Goal: Complete application form: Complete application form

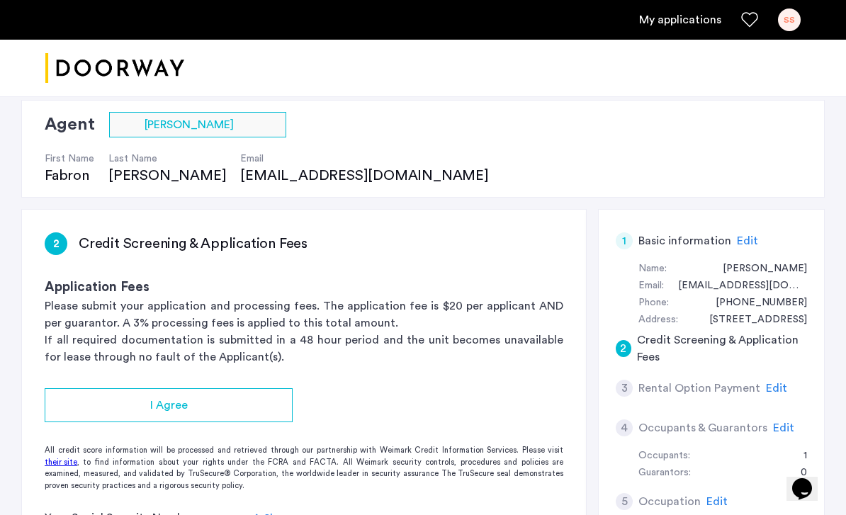
scroll to position [100, 0]
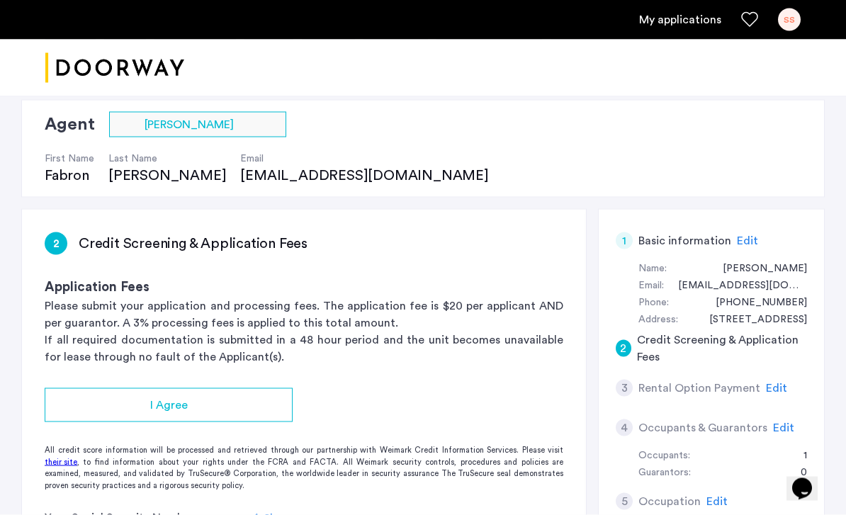
click at [83, 399] on div "I Agree" at bounding box center [168, 405] width 225 height 17
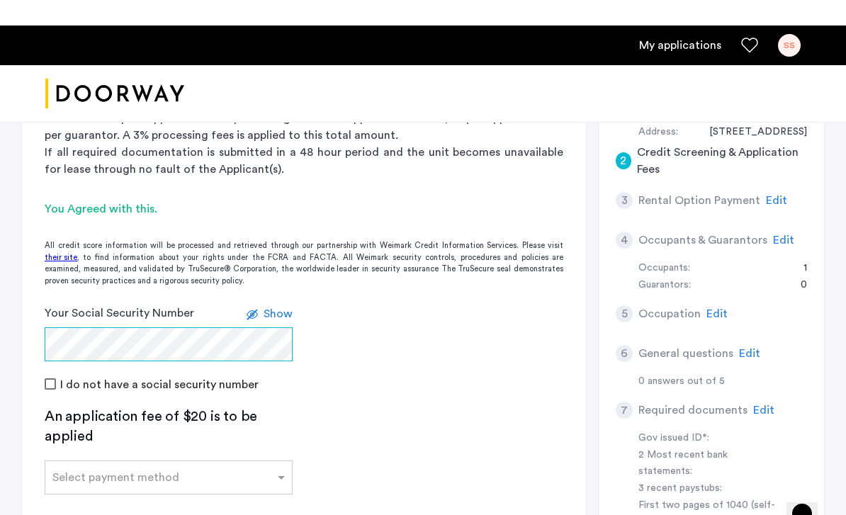
scroll to position [321, 0]
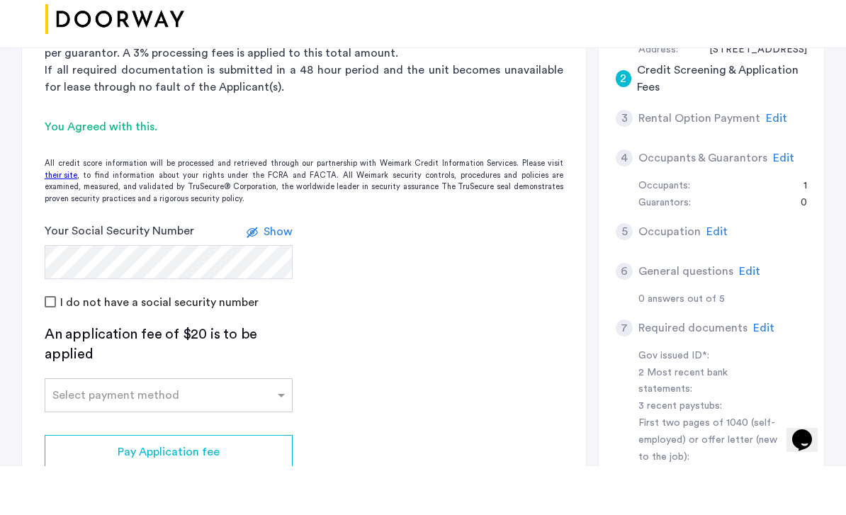
click at [235, 427] on div "Select payment method" at bounding box center [169, 444] width 248 height 34
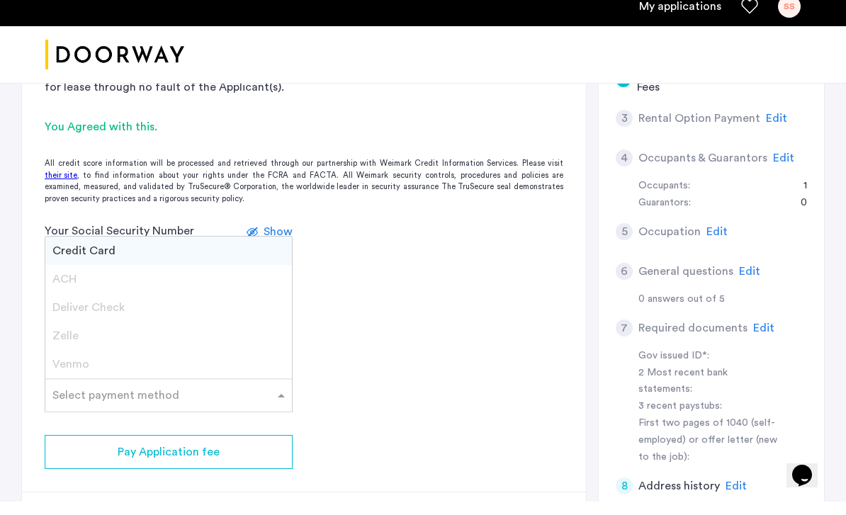
scroll to position [358, 0]
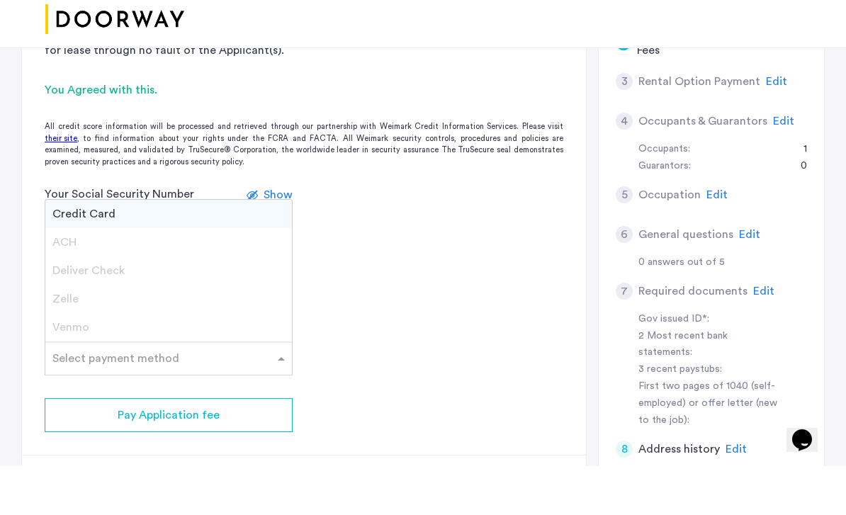
click at [264, 334] on div "Zelle" at bounding box center [168, 348] width 247 height 28
click at [183, 334] on div "Zelle" at bounding box center [168, 348] width 247 height 28
click at [66, 342] on span "Zelle" at bounding box center [65, 347] width 26 height 11
click at [164, 249] on div "Credit Card" at bounding box center [168, 263] width 247 height 28
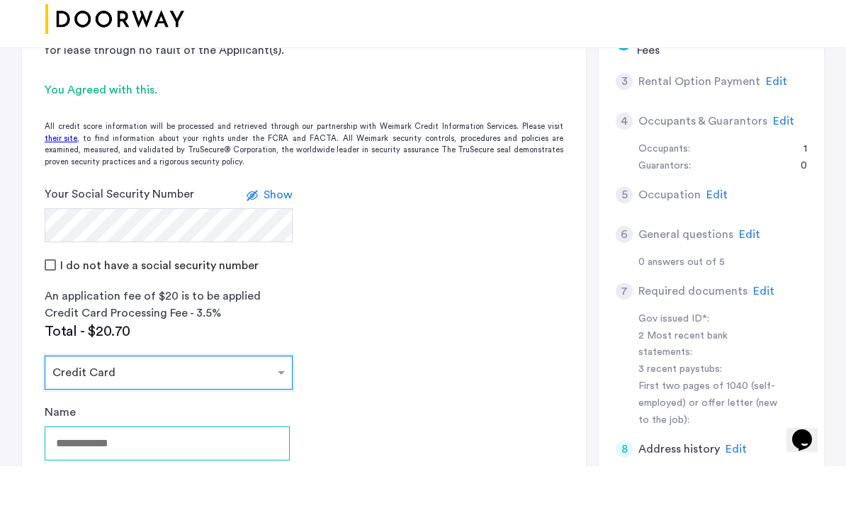
click at [73, 476] on input "Name" at bounding box center [167, 493] width 245 height 34
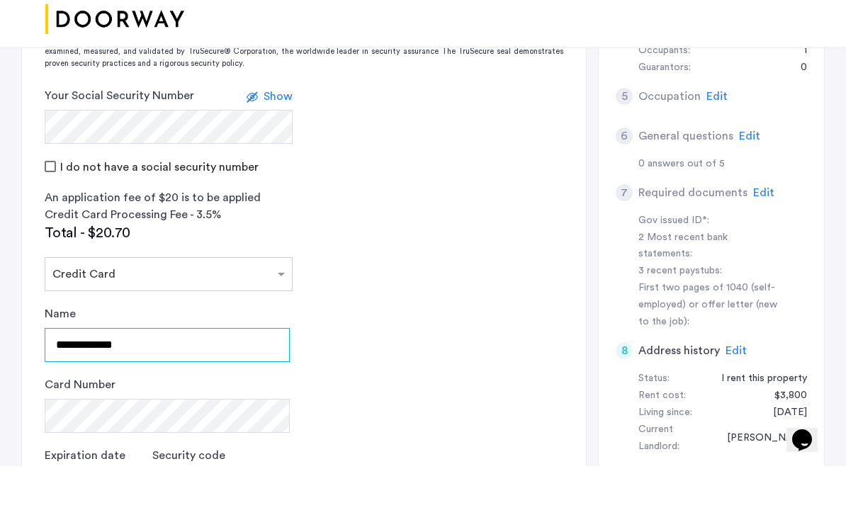
type input "**********"
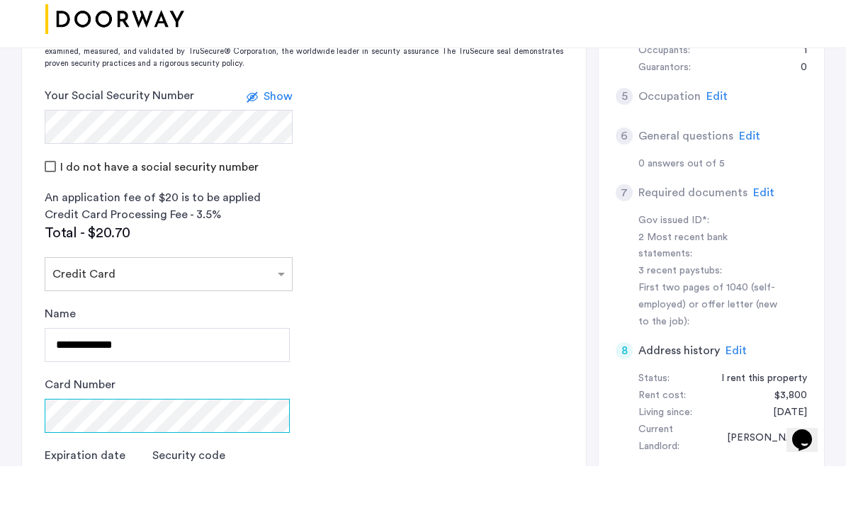
scroll to position [459, 0]
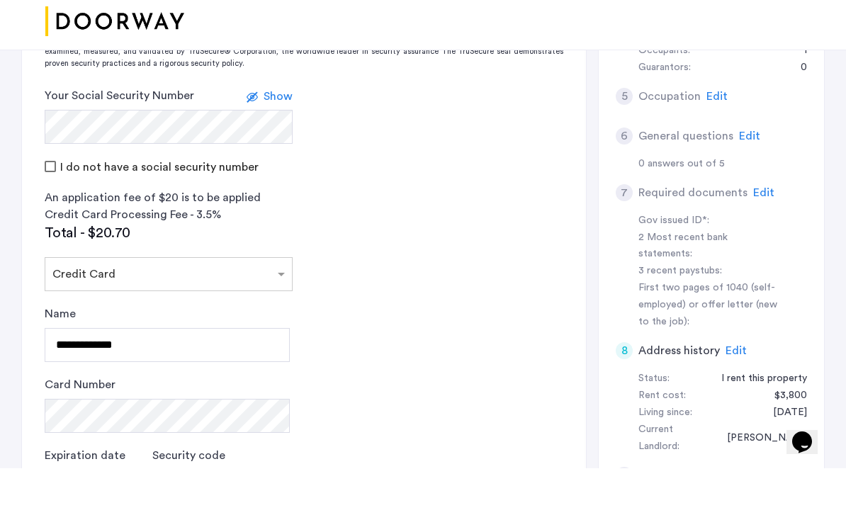
click at [129, 423] on div "Card Number" at bounding box center [167, 451] width 245 height 57
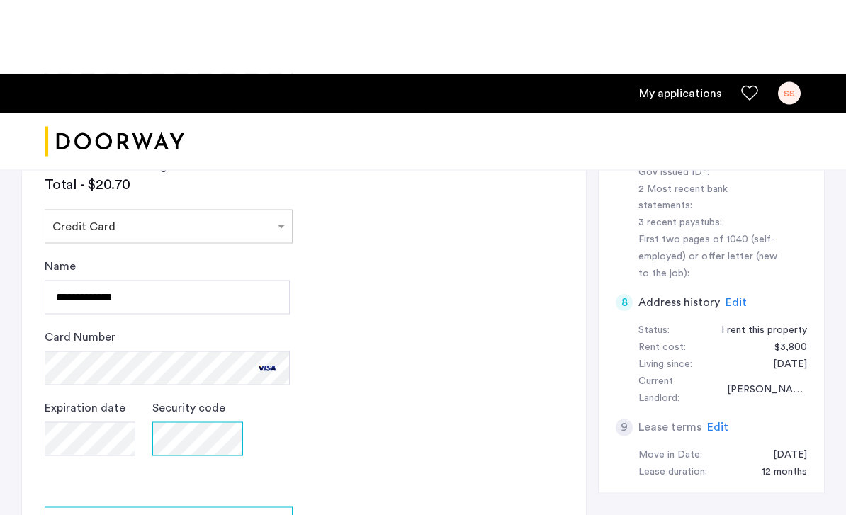
scroll to position [634, 0]
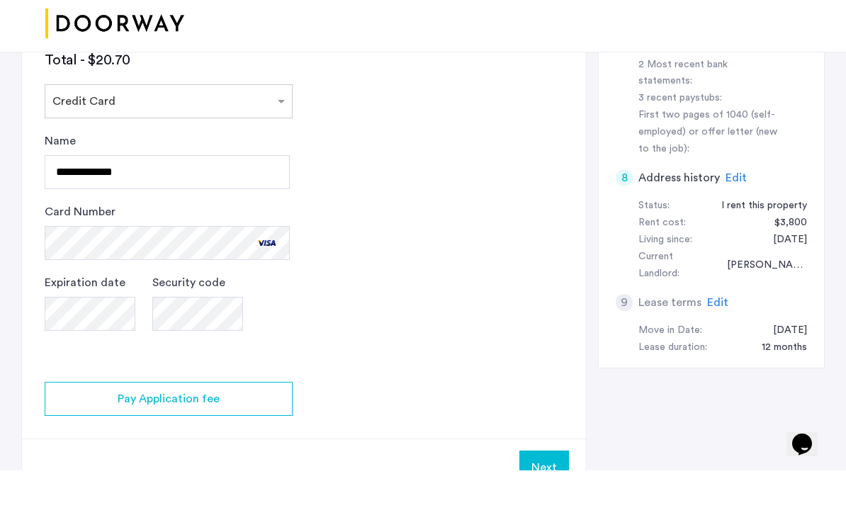
click at [95, 435] on div "Pay Application fee" at bounding box center [168, 443] width 225 height 17
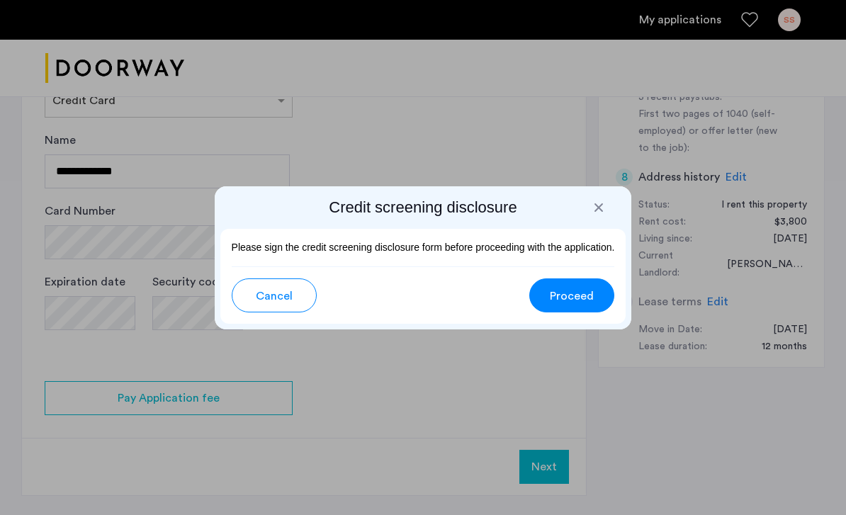
click at [595, 289] on button "Proceed" at bounding box center [572, 296] width 85 height 34
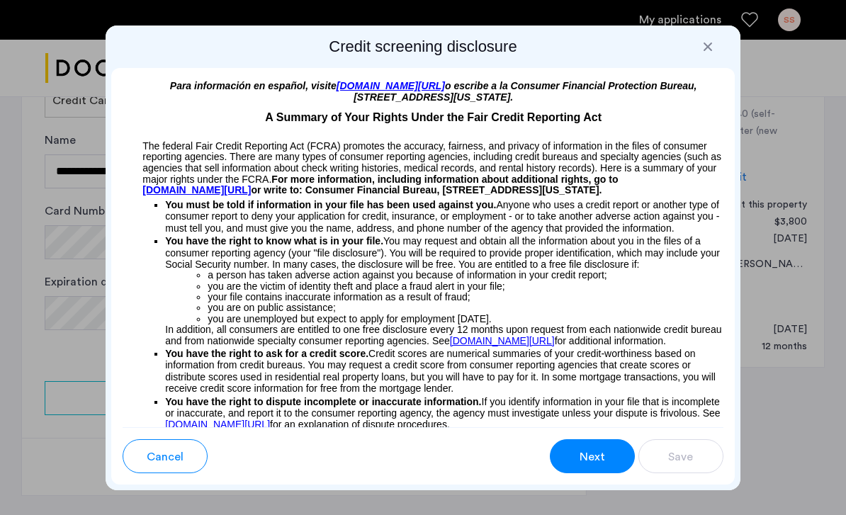
click at [605, 447] on button "Next" at bounding box center [592, 456] width 85 height 34
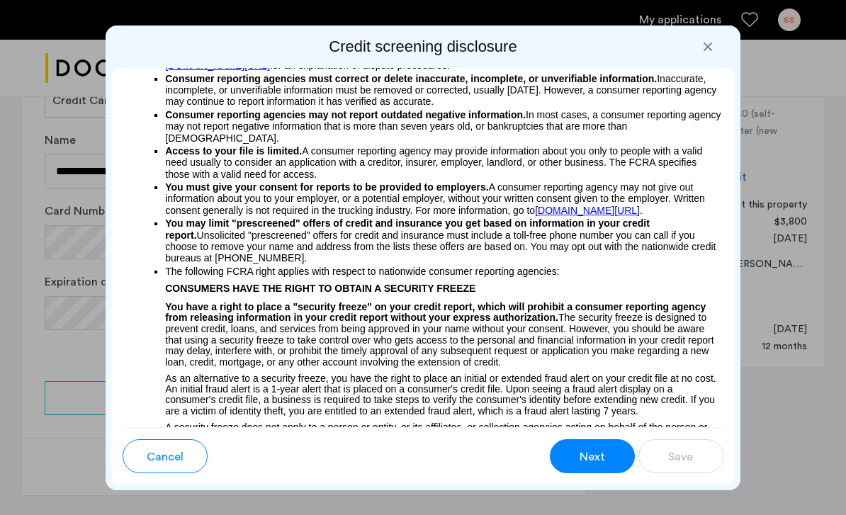
click at [620, 459] on button "Next" at bounding box center [592, 456] width 85 height 34
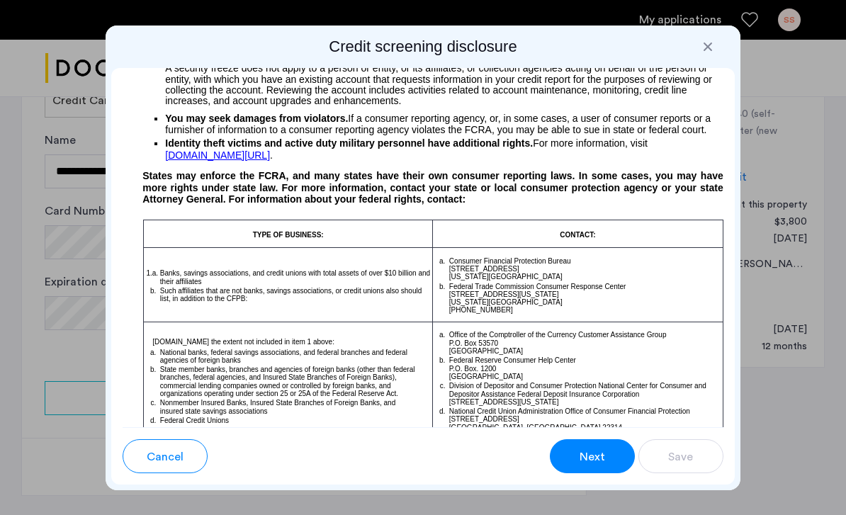
click at [625, 461] on button "Next" at bounding box center [592, 456] width 85 height 34
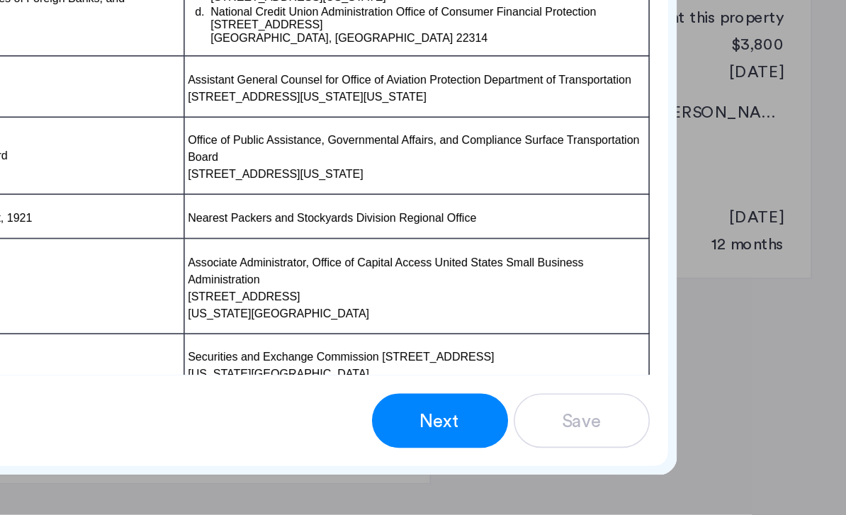
scroll to position [907, 0]
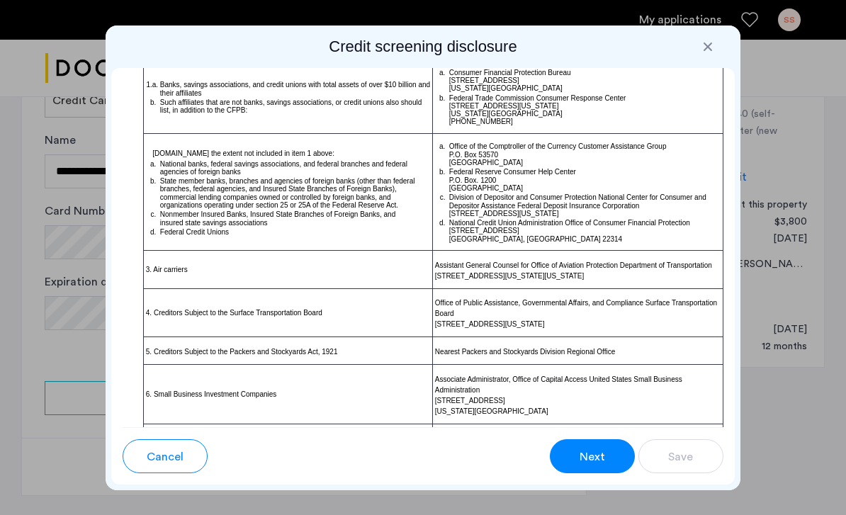
click at [583, 470] on button "Next" at bounding box center [592, 456] width 85 height 34
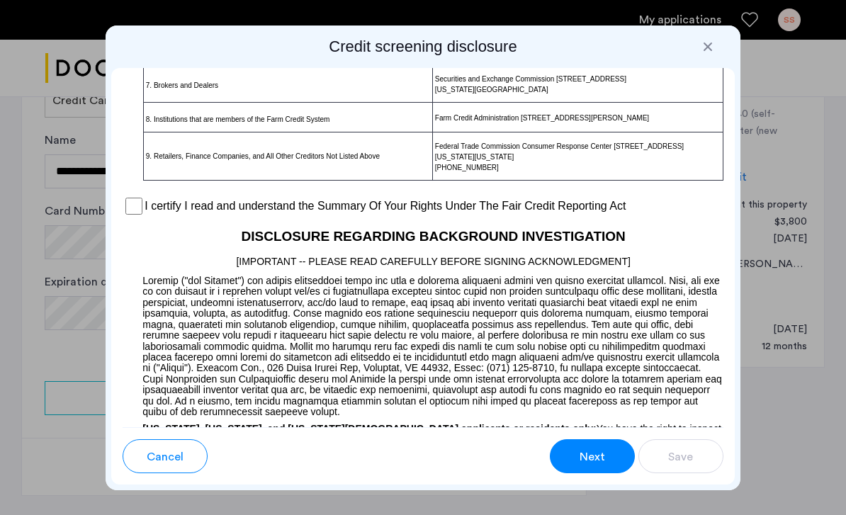
click at [591, 471] on button "Next" at bounding box center [592, 456] width 85 height 34
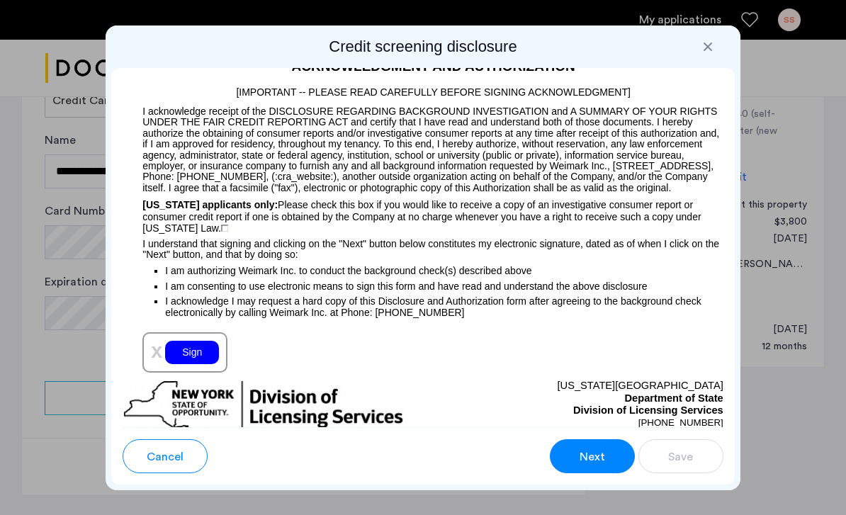
scroll to position [1689, 0]
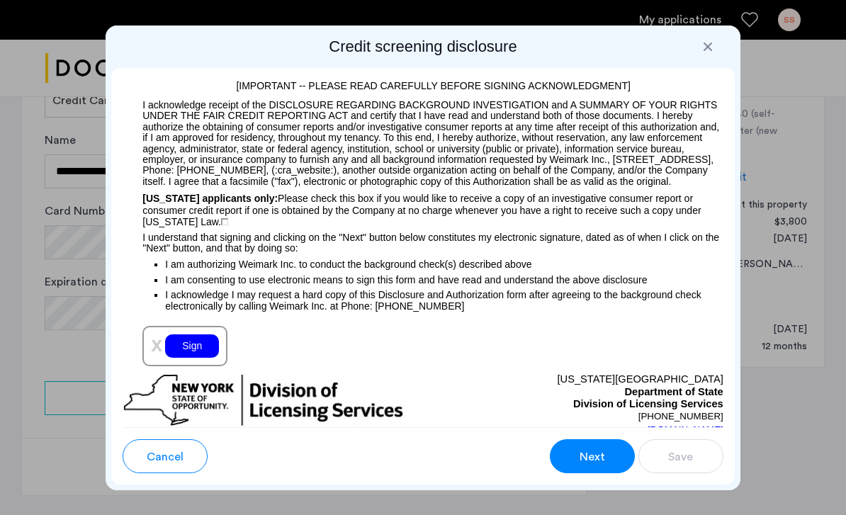
click at [203, 358] on div "Sign" at bounding box center [192, 346] width 54 height 23
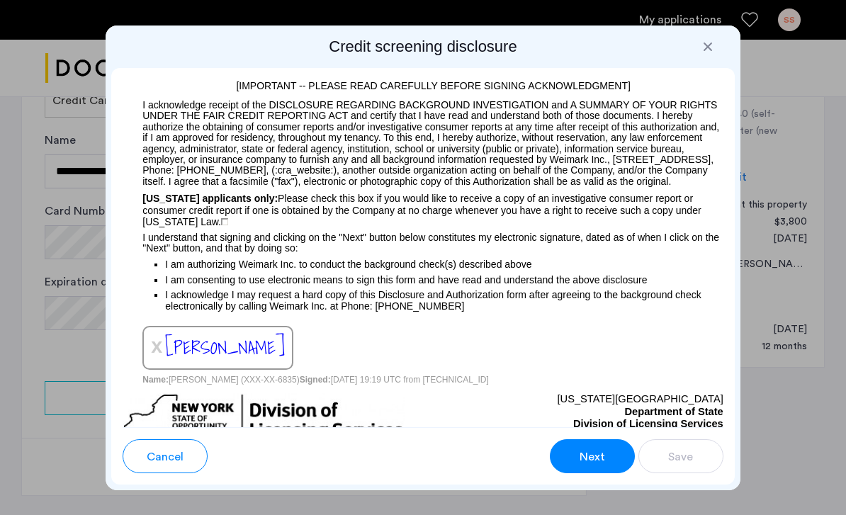
click at [564, 442] on button "Next" at bounding box center [592, 456] width 85 height 34
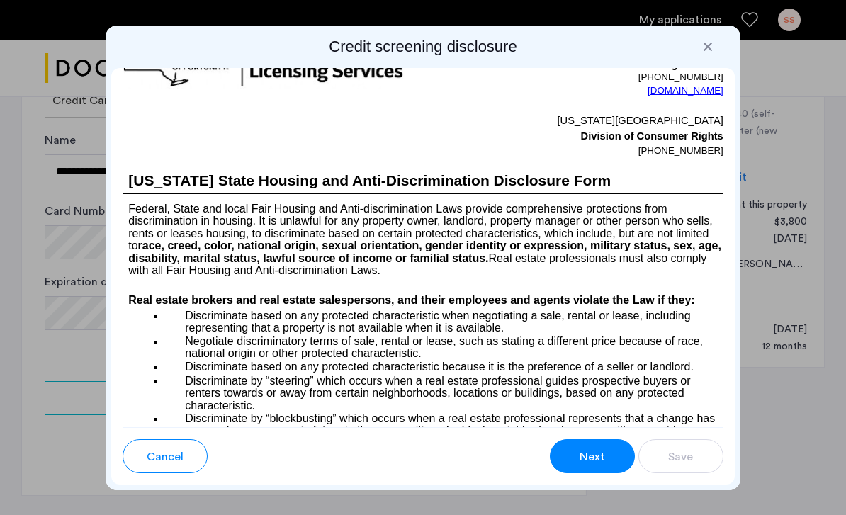
click at [590, 452] on span "Next" at bounding box center [593, 457] width 26 height 17
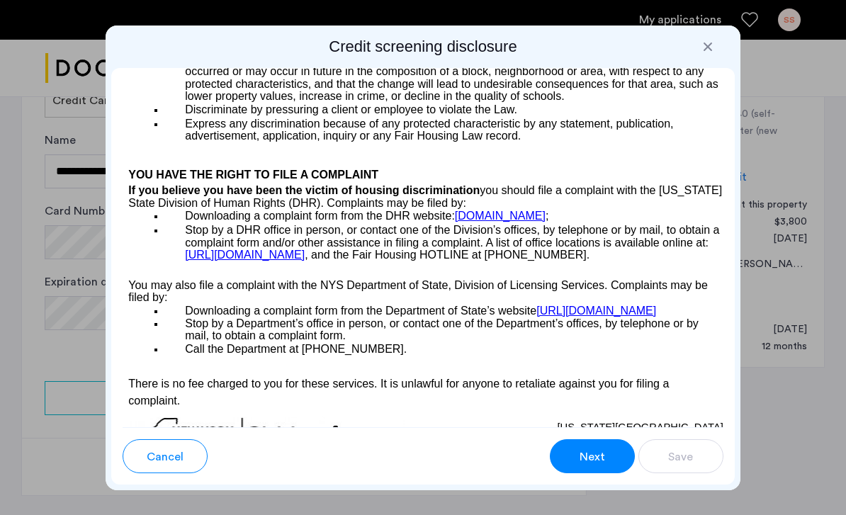
click at [597, 461] on span "Next" at bounding box center [593, 457] width 26 height 17
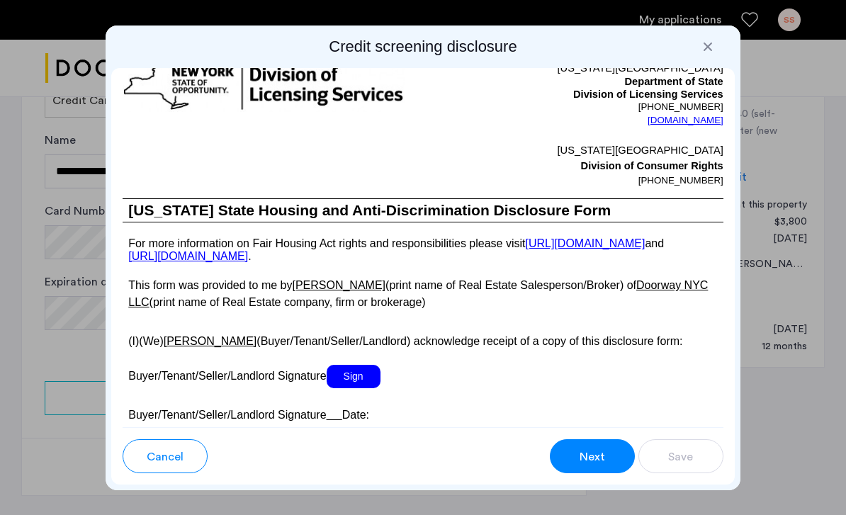
click at [355, 388] on span "Sign" at bounding box center [354, 376] width 54 height 23
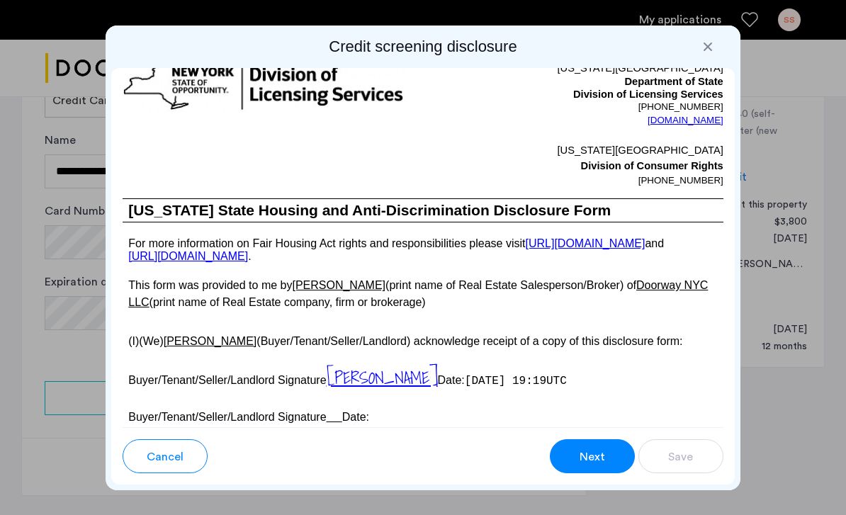
click at [591, 458] on span "Next" at bounding box center [593, 457] width 26 height 17
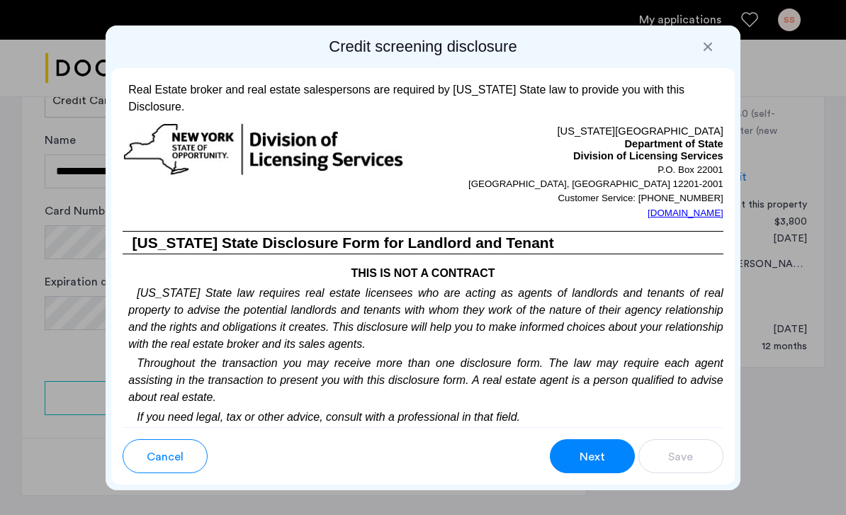
click at [588, 456] on span "Next" at bounding box center [593, 457] width 26 height 17
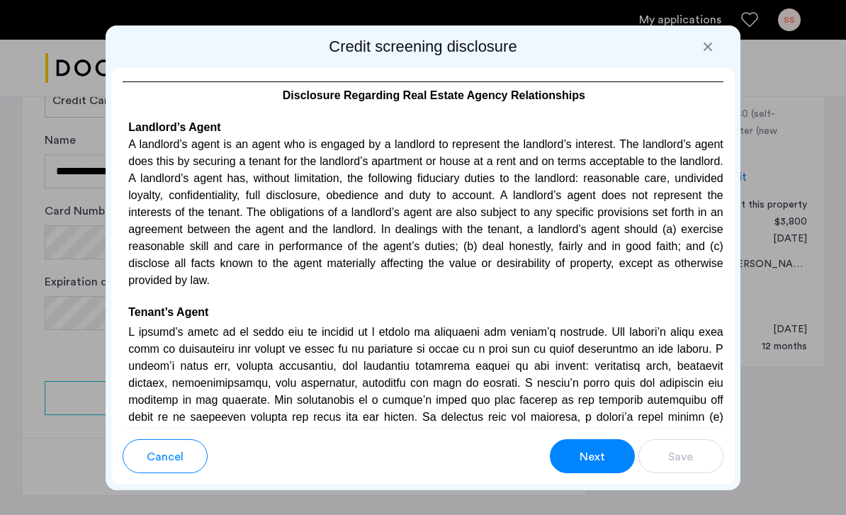
click at [590, 455] on span "Next" at bounding box center [593, 457] width 26 height 17
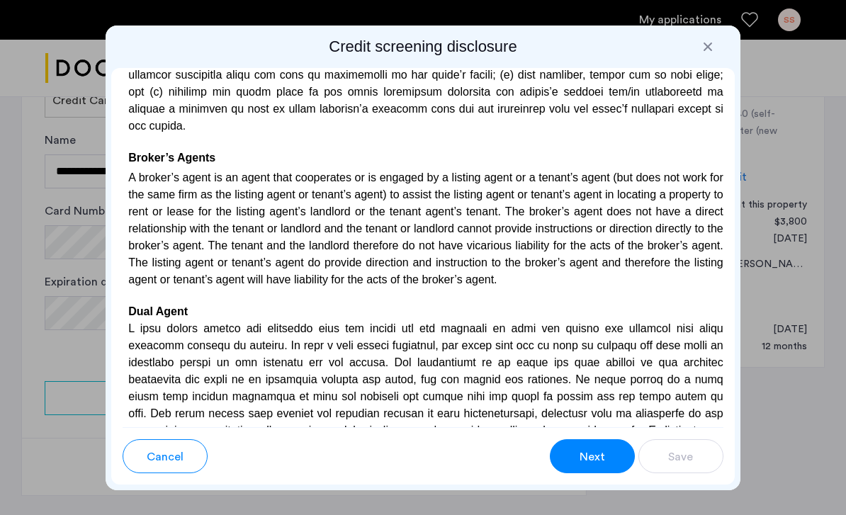
click at [595, 450] on span "Next" at bounding box center [593, 457] width 26 height 17
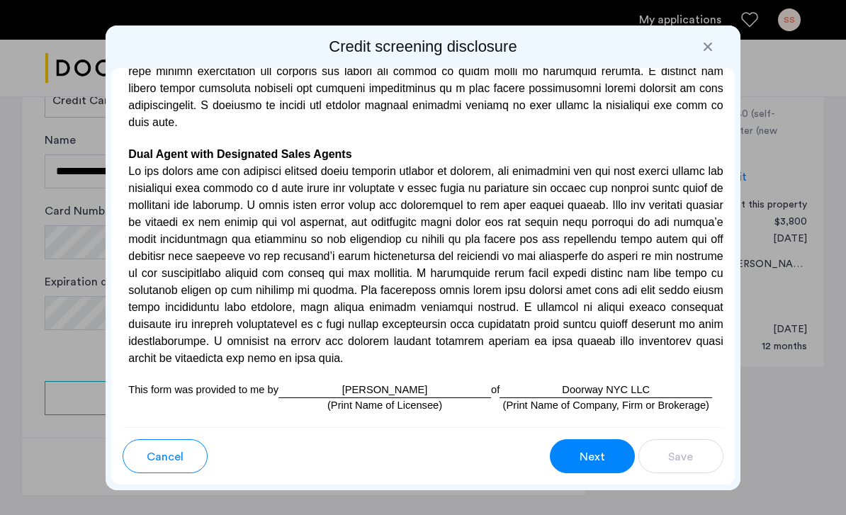
click at [599, 457] on span "Next" at bounding box center [593, 457] width 26 height 17
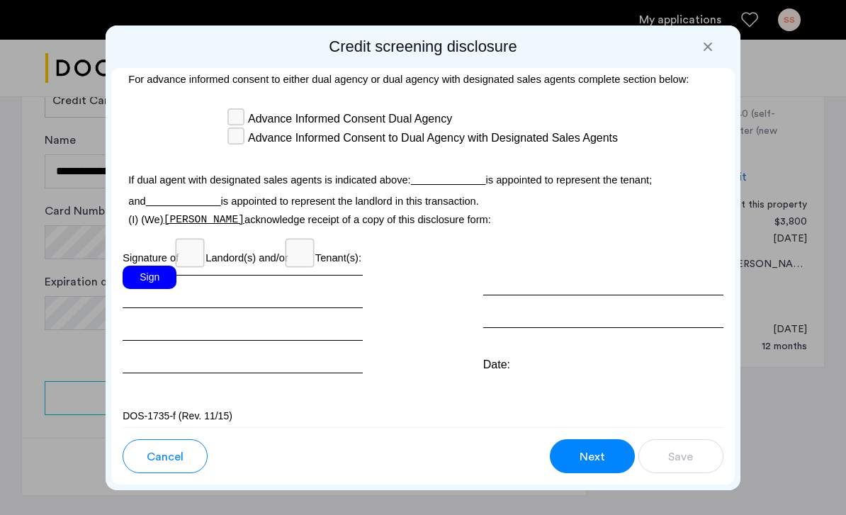
scroll to position [4705, 0]
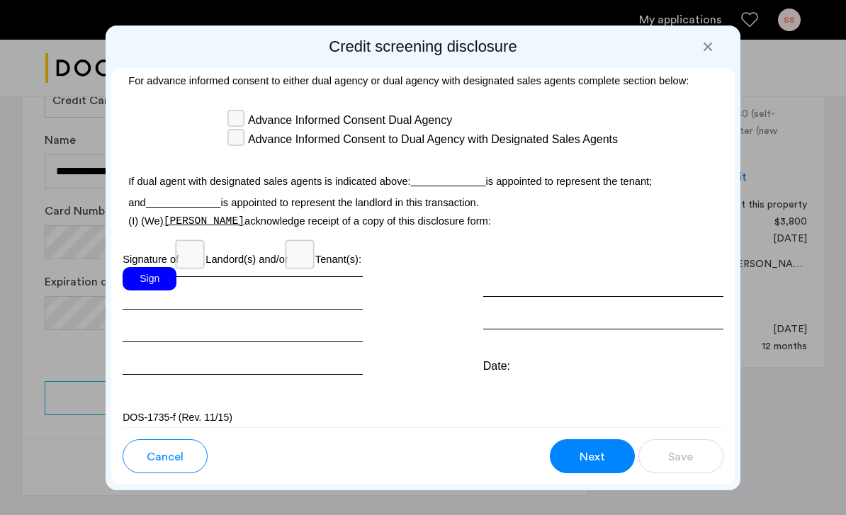
click at [139, 271] on div "Sign" at bounding box center [150, 278] width 54 height 23
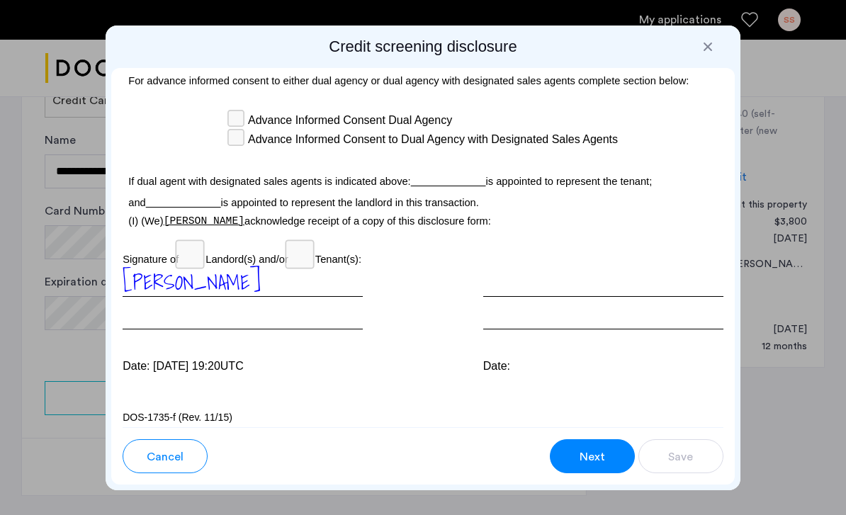
click at [592, 466] on button "Next" at bounding box center [592, 456] width 85 height 34
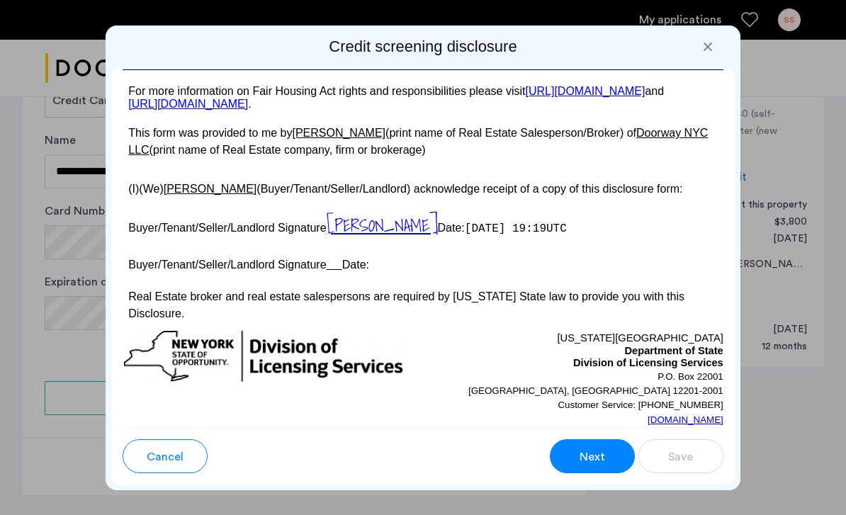
scroll to position [1255, 0]
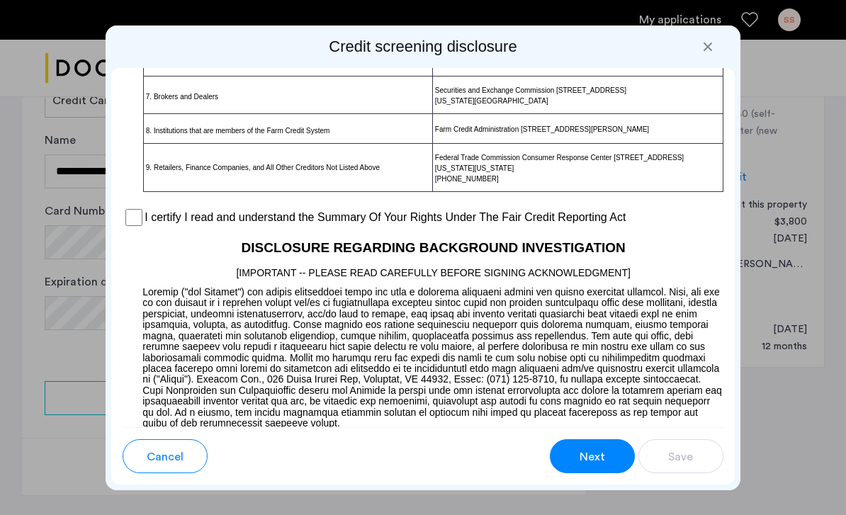
click at [145, 226] on label "I certify I read and understand the Summary Of Your Rights Under The Fair Credi…" at bounding box center [385, 217] width 481 height 17
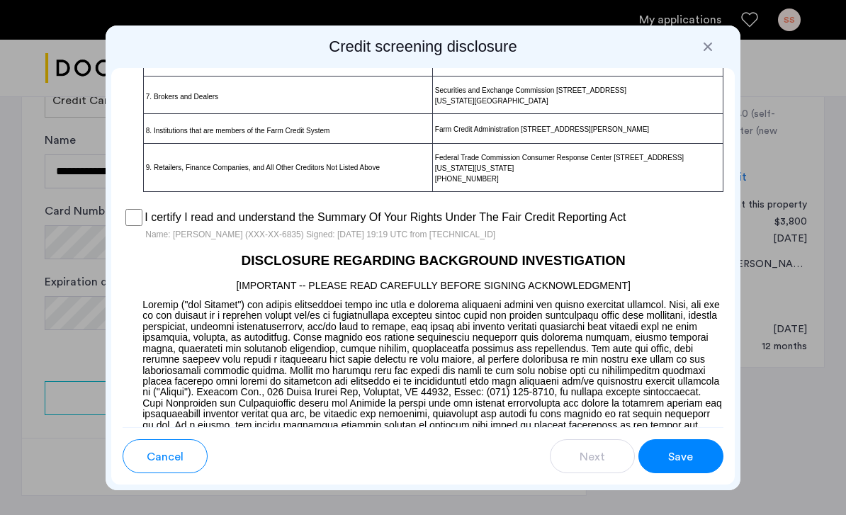
click at [672, 453] on span "Save" at bounding box center [680, 457] width 25 height 17
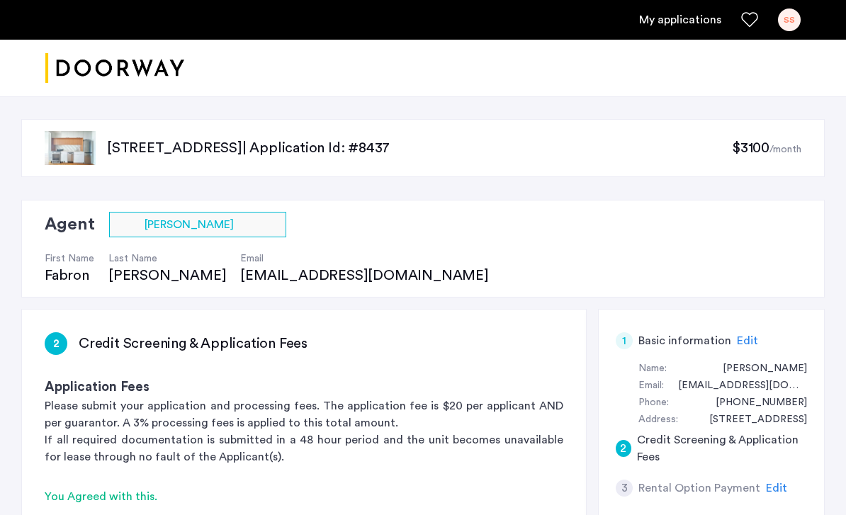
scroll to position [679, 0]
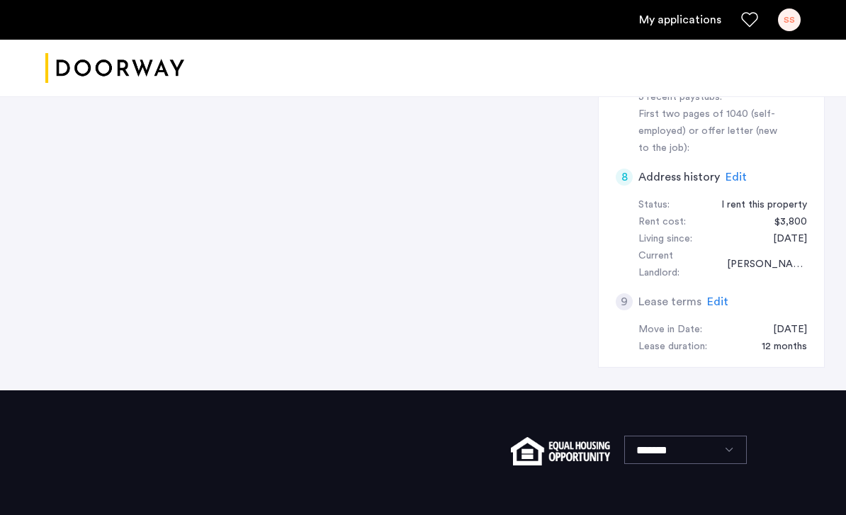
click at [715, 296] on span "Edit" at bounding box center [717, 301] width 21 height 11
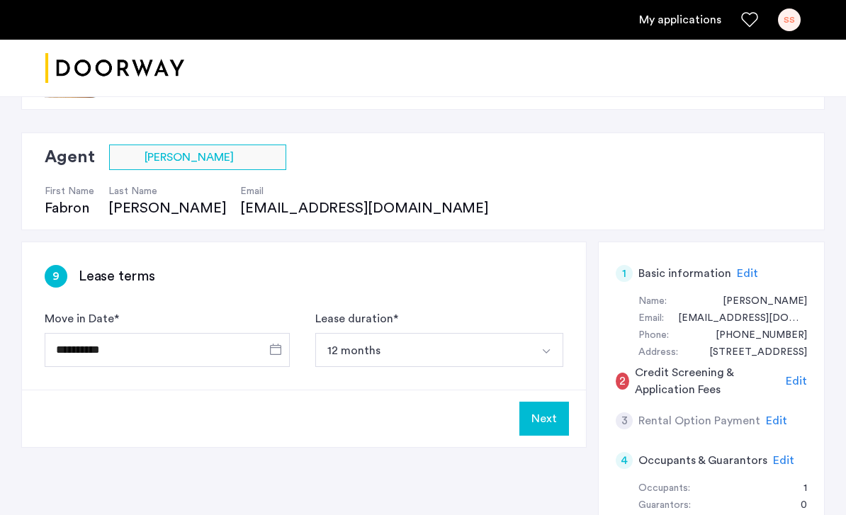
scroll to position [66, 0]
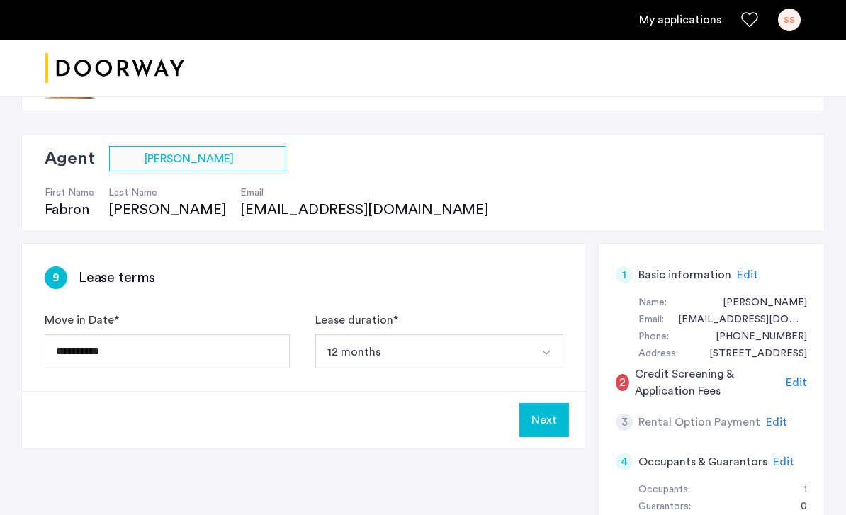
click at [280, 337] on span "Open calendar" at bounding box center [276, 351] width 34 height 34
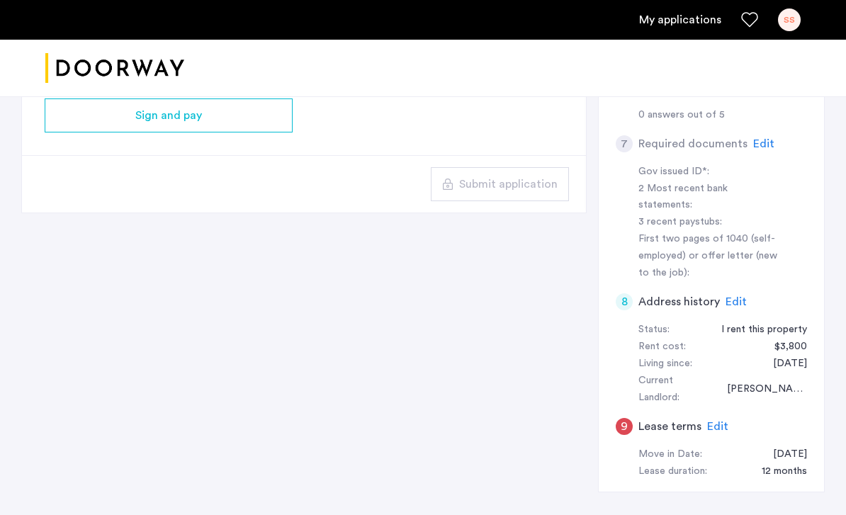
scroll to position [561, 0]
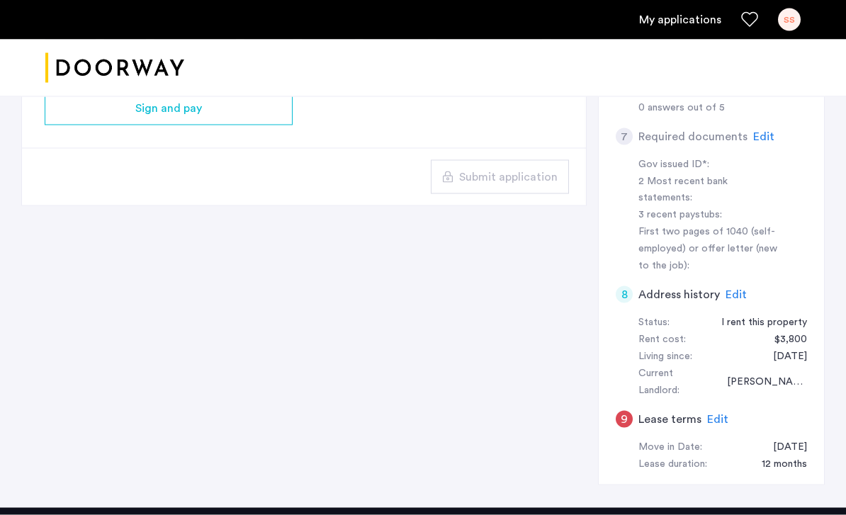
click at [702, 400] on div "9 Lease terms Edit" at bounding box center [711, 420] width 191 height 40
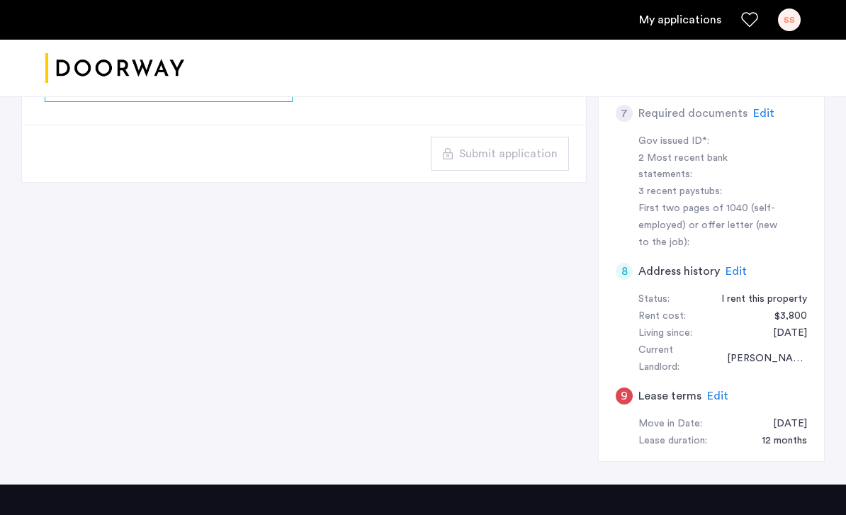
scroll to position [668, 0]
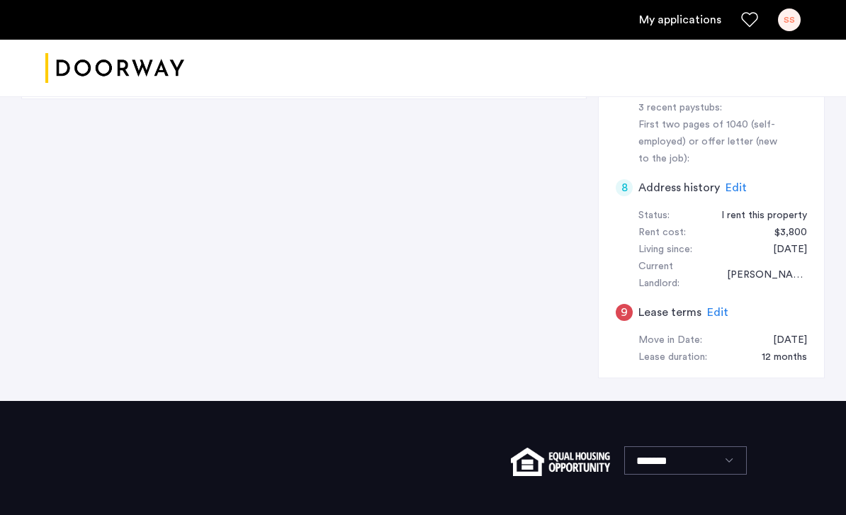
click at [727, 293] on div "9 Lease terms Edit" at bounding box center [711, 313] width 191 height 40
click at [713, 307] on span "Edit" at bounding box center [717, 312] width 21 height 11
click at [700, 293] on div "9 Lease terms" at bounding box center [711, 313] width 191 height 40
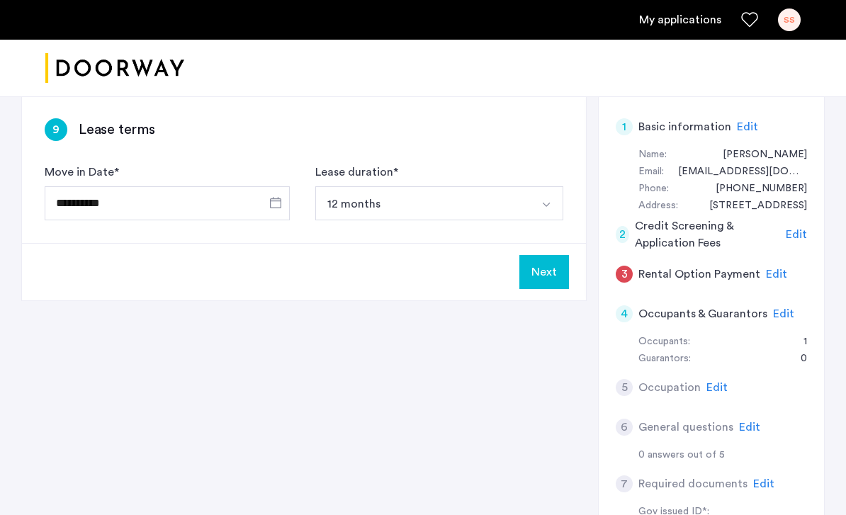
scroll to position [212, 0]
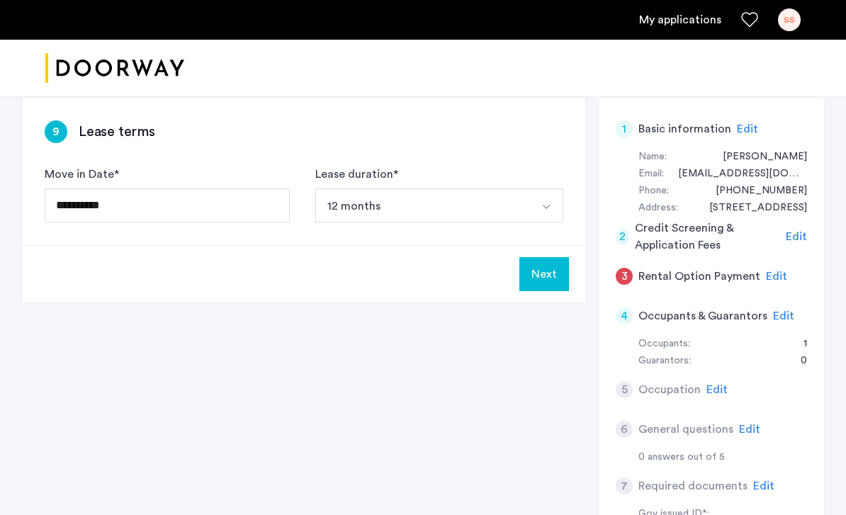
click at [274, 199] on span "Open calendar" at bounding box center [276, 205] width 34 height 34
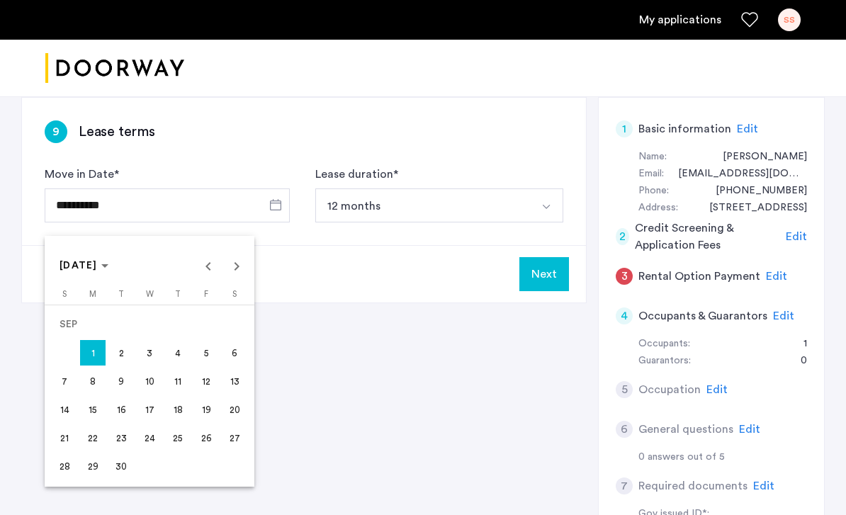
scroll to position [217, 0]
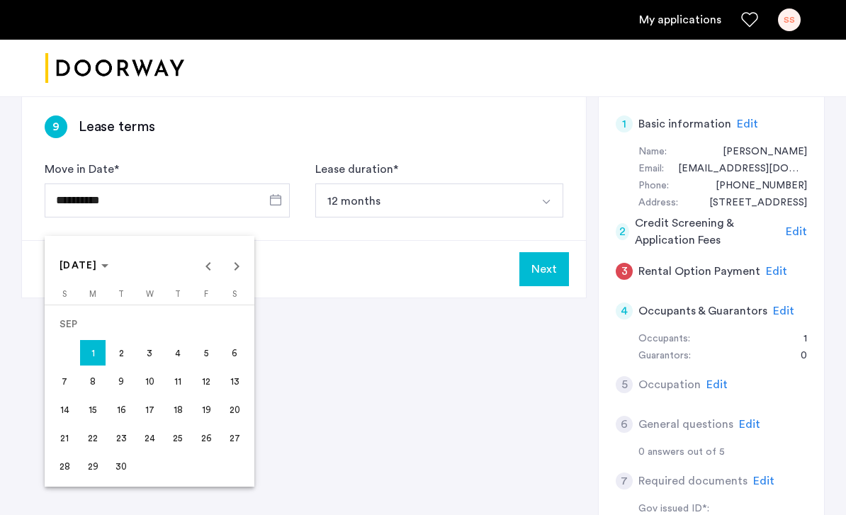
click at [208, 364] on span "5" at bounding box center [207, 353] width 26 height 26
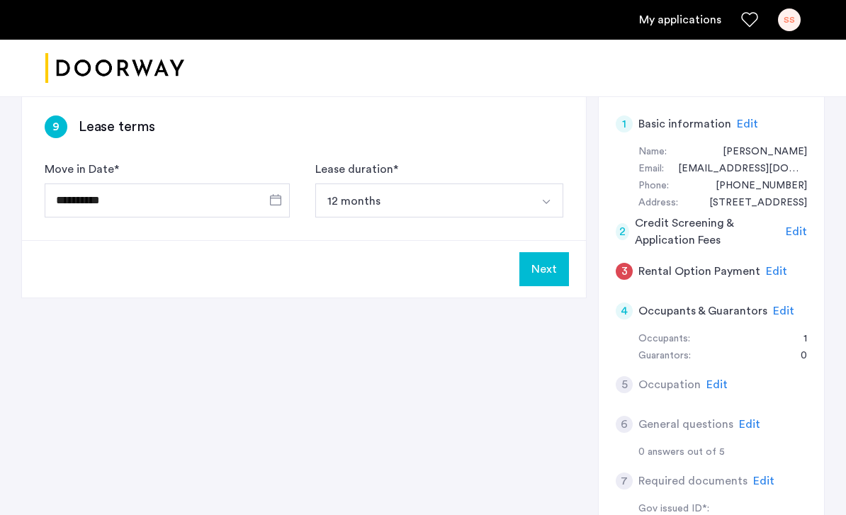
type input "**********"
click at [555, 271] on button "Next" at bounding box center [545, 269] width 50 height 34
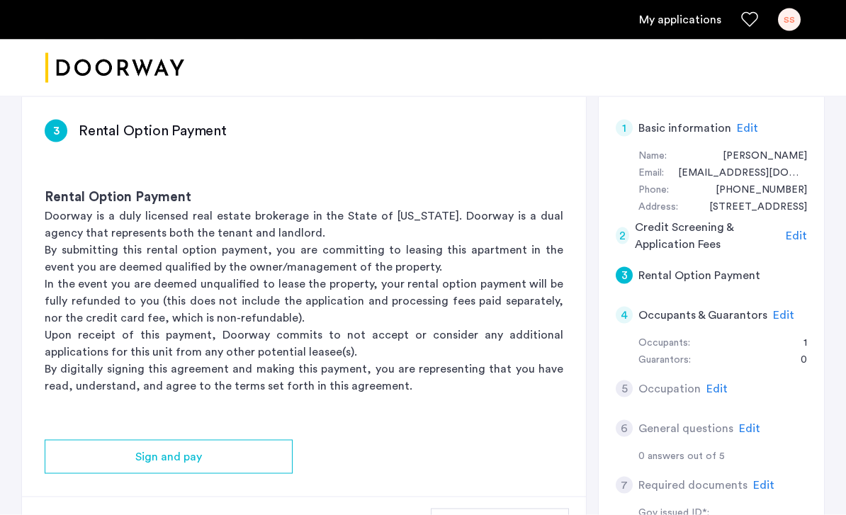
click at [267, 456] on div "Sign and pay" at bounding box center [168, 457] width 225 height 17
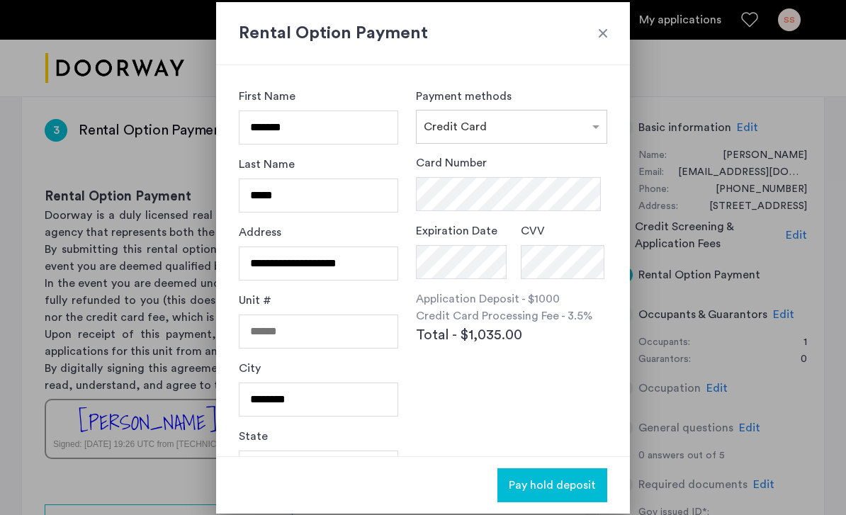
click at [606, 38] on div at bounding box center [603, 33] width 14 height 14
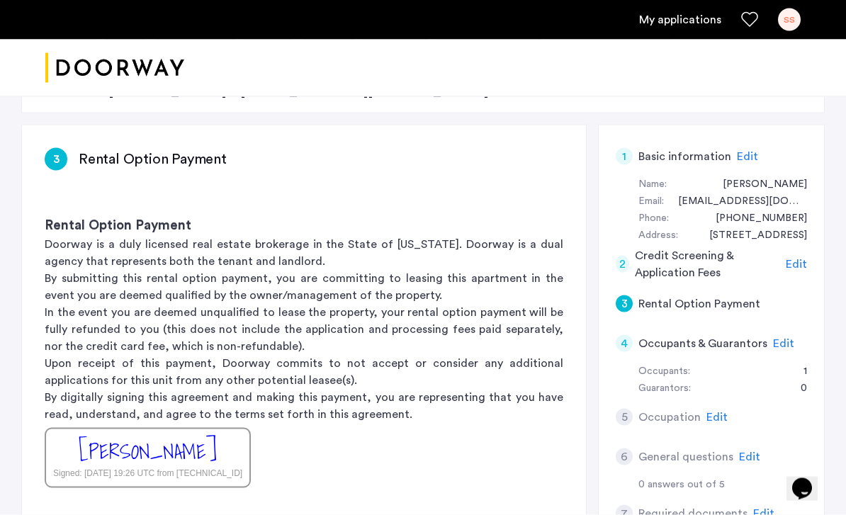
scroll to position [180, 0]
